Goal: Task Accomplishment & Management: Use online tool/utility

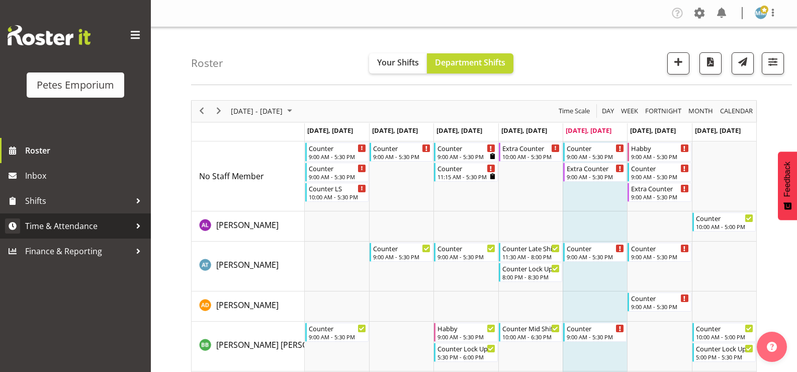
click at [82, 226] on span "Time & Attendance" at bounding box center [78, 225] width 106 height 15
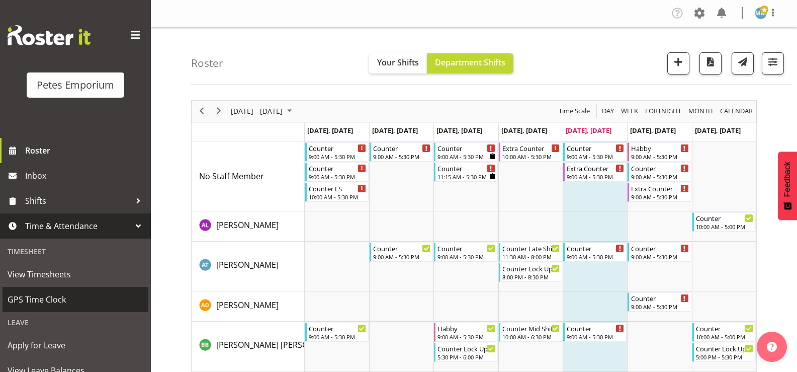
click at [60, 301] on span "GPS Time Clock" at bounding box center [76, 299] width 136 height 15
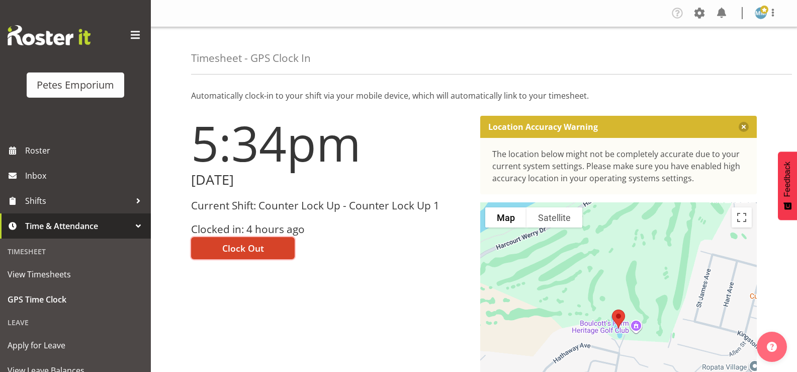
click at [240, 241] on button "Clock Out" at bounding box center [243, 248] width 104 height 22
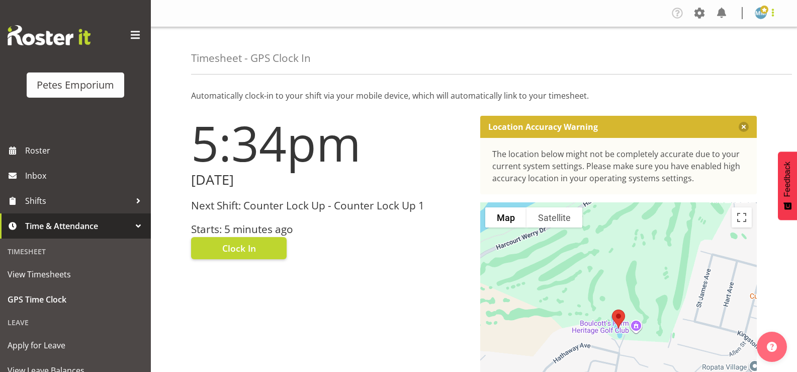
click at [771, 12] on span at bounding box center [773, 13] width 12 height 12
click at [714, 54] on link "Log Out" at bounding box center [730, 53] width 97 height 18
